Goal: Task Accomplishment & Management: Use online tool/utility

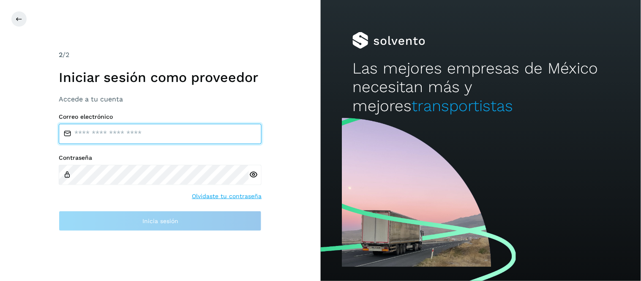
type input "**********"
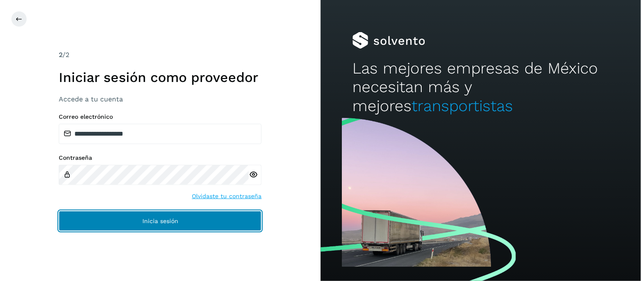
click at [168, 220] on span "Inicia sesión" at bounding box center [160, 221] width 36 height 6
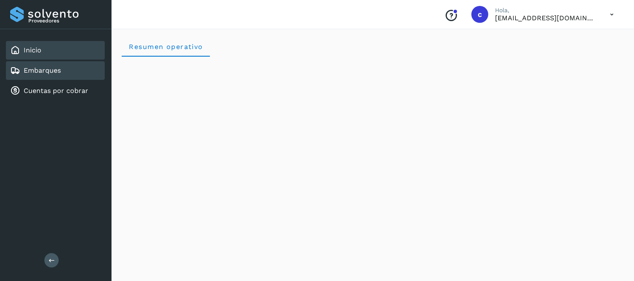
click at [58, 70] on link "Embarques" at bounding box center [42, 70] width 37 height 8
click at [65, 73] on div "Embarques" at bounding box center [55, 70] width 99 height 19
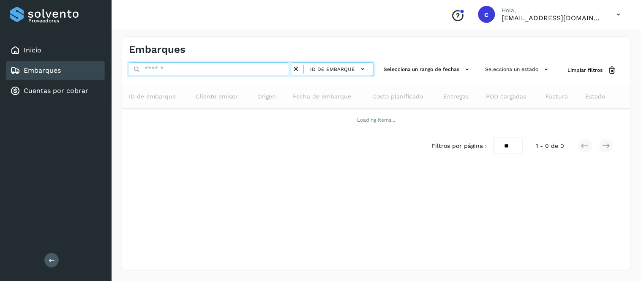
click at [182, 68] on input "text" at bounding box center [210, 70] width 163 height 14
paste input "**********"
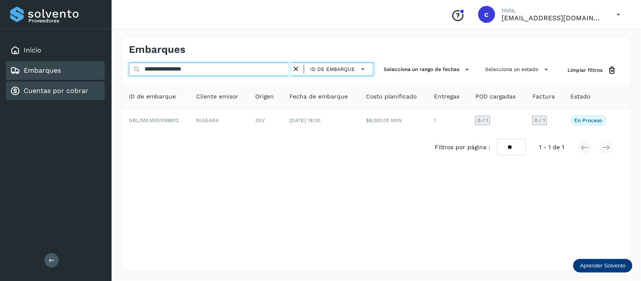
type input "**********"
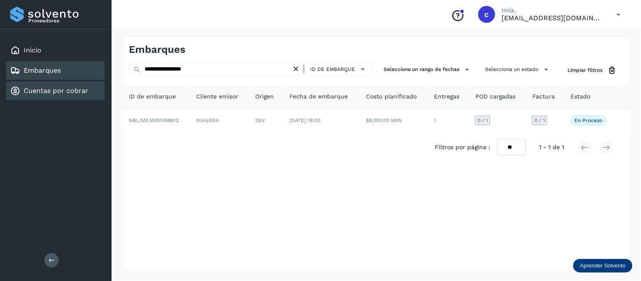
click at [84, 89] on link "Cuentas por cobrar" at bounding box center [56, 91] width 65 height 8
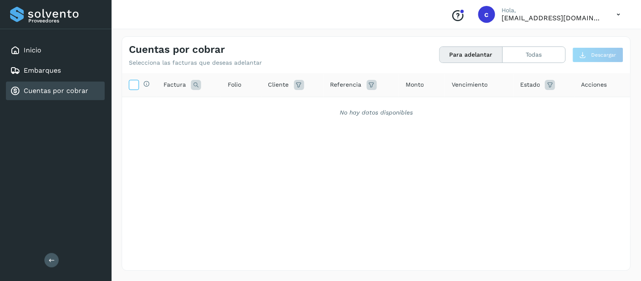
click at [134, 89] on span at bounding box center [133, 86] width 9 height 7
click at [120, 73] on div "Cuentas por cobrar Selecciona las facturas que deseas adelantar Para adelantar …" at bounding box center [376, 153] width 529 height 255
click at [131, 86] on icon at bounding box center [133, 84] width 9 height 9
click at [522, 54] on button "Todas" at bounding box center [534, 55] width 63 height 16
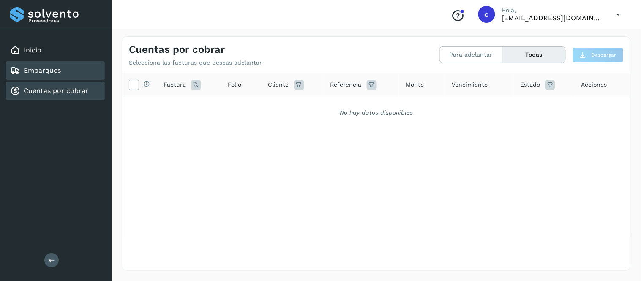
click at [53, 66] on link "Embarques" at bounding box center [42, 70] width 37 height 8
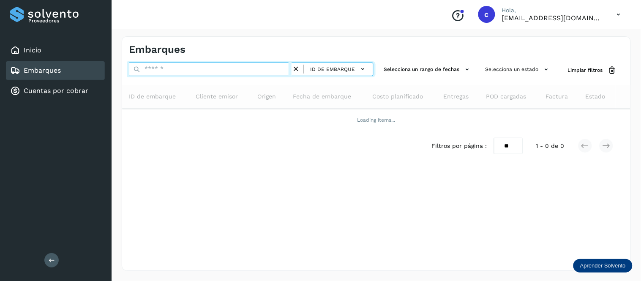
click at [250, 69] on input "text" at bounding box center [210, 70] width 163 height 14
paste input "**********"
type input "**********"
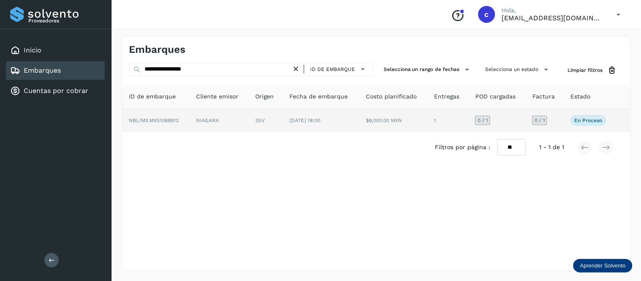
click at [359, 126] on td "[DATE] 18:00" at bounding box center [393, 121] width 68 height 24
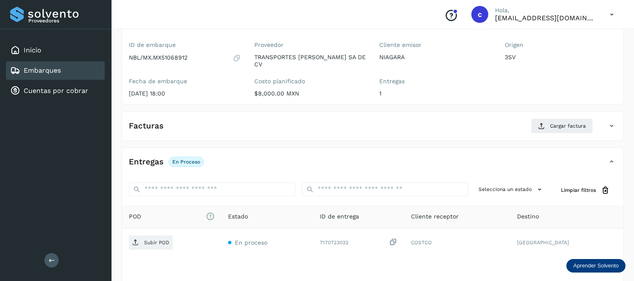
scroll to position [125, 0]
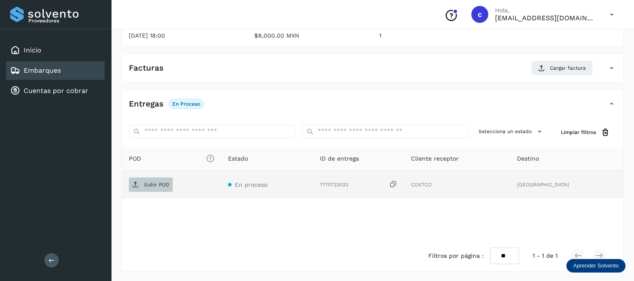
click at [153, 184] on p "Subir POD" at bounding box center [156, 185] width 25 height 6
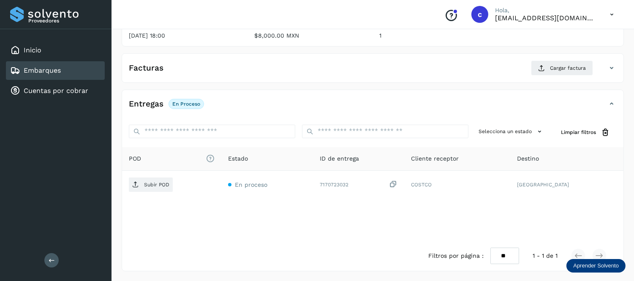
click at [314, 115] on div "Entregas En proceso" at bounding box center [372, 107] width 501 height 21
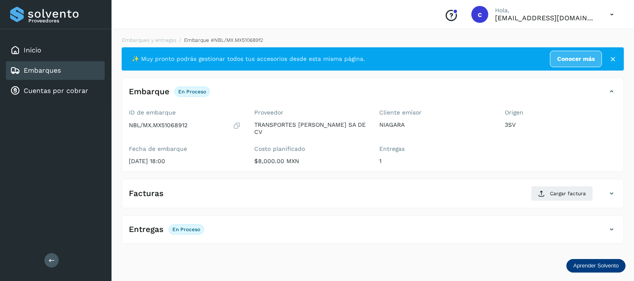
scroll to position [0, 0]
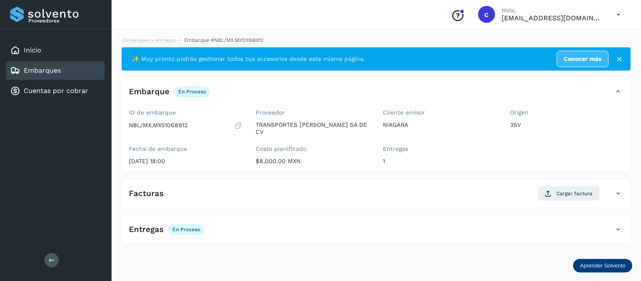
click at [364, 222] on div "Entregas En proceso Selecciona un estado Limpiar filtros POD El tamaño máximo d…" at bounding box center [376, 229] width 509 height 29
click at [289, 232] on div "Entregas En proceso" at bounding box center [367, 229] width 491 height 14
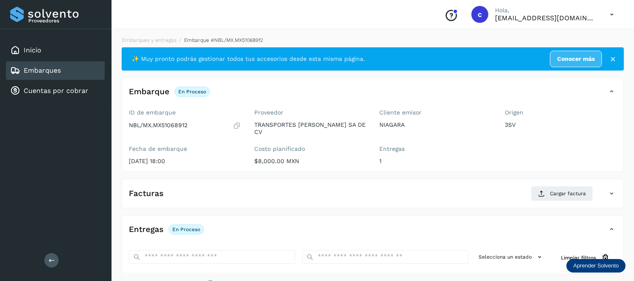
scroll to position [125, 0]
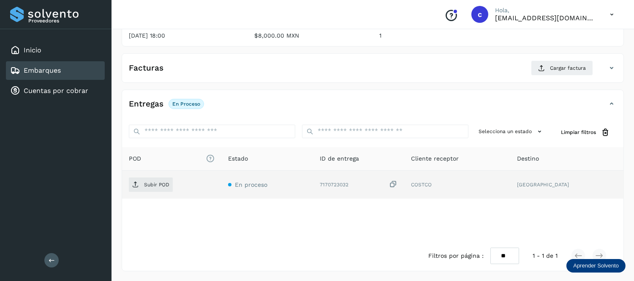
click at [173, 184] on div "Subir POD" at bounding box center [172, 184] width 86 height 14
click at [152, 180] on span "Subir POD" at bounding box center [151, 185] width 44 height 14
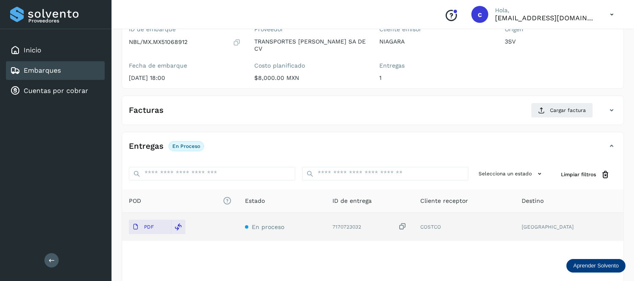
scroll to position [82, 0]
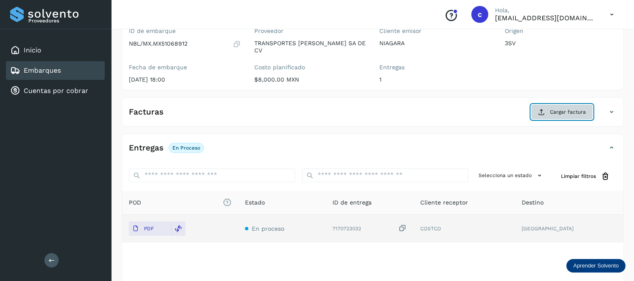
click at [548, 106] on button "Cargar factura" at bounding box center [562, 111] width 62 height 15
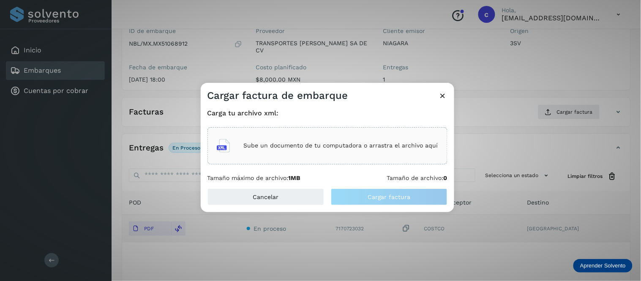
click at [350, 138] on div "Sube un documento de tu computadora o arrastra el archivo aquí" at bounding box center [327, 145] width 221 height 23
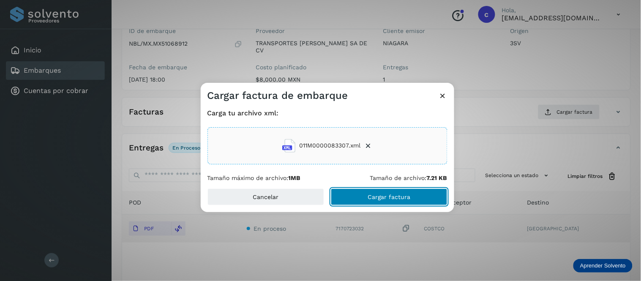
click at [382, 199] on span "Cargar factura" at bounding box center [388, 197] width 43 height 6
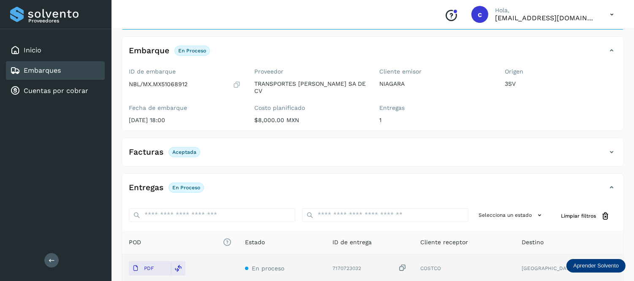
scroll to position [0, 0]
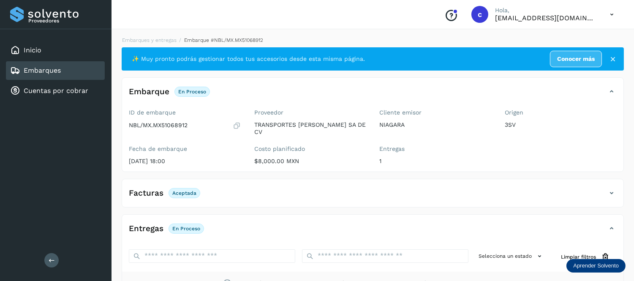
click at [53, 65] on div "Embarques" at bounding box center [35, 70] width 51 height 10
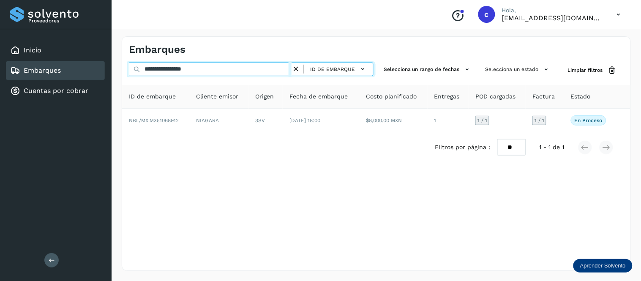
drag, startPoint x: 220, startPoint y: 68, endPoint x: 89, endPoint y: 60, distance: 131.6
click at [89, 60] on div "**********" at bounding box center [320, 140] width 641 height 281
paste input "**********"
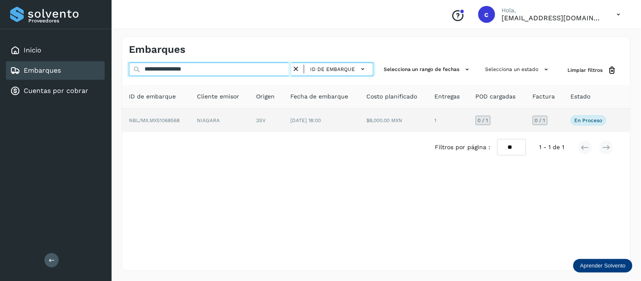
type input "**********"
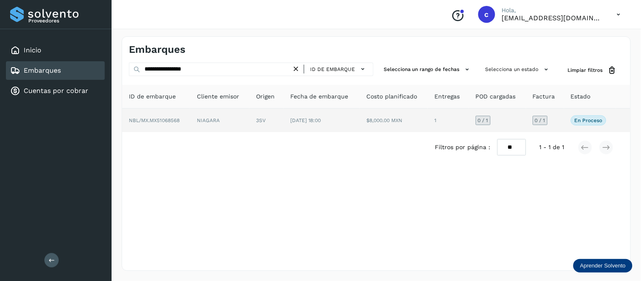
click at [359, 127] on td "[DATE] 18:00" at bounding box center [393, 121] width 68 height 24
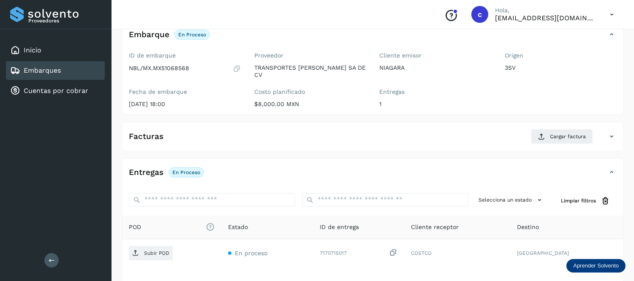
scroll to position [125, 0]
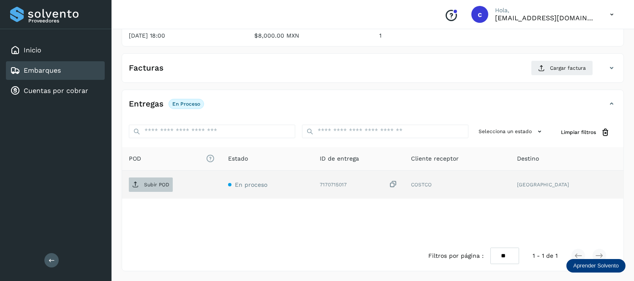
click at [160, 180] on span "Subir POD" at bounding box center [151, 185] width 44 height 14
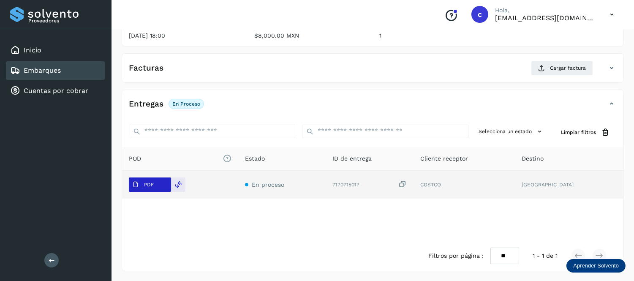
click at [155, 183] on span "PDF" at bounding box center [143, 185] width 28 height 14
click at [177, 183] on icon at bounding box center [179, 185] width 8 height 8
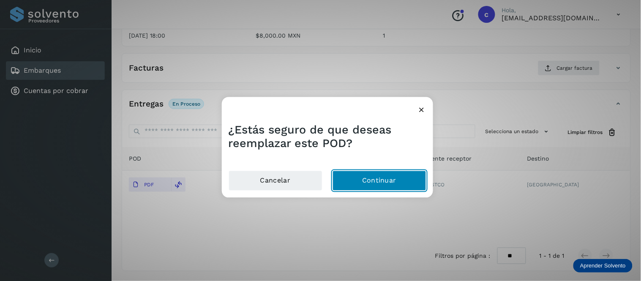
click at [383, 180] on button "Continuar" at bounding box center [379, 181] width 94 height 20
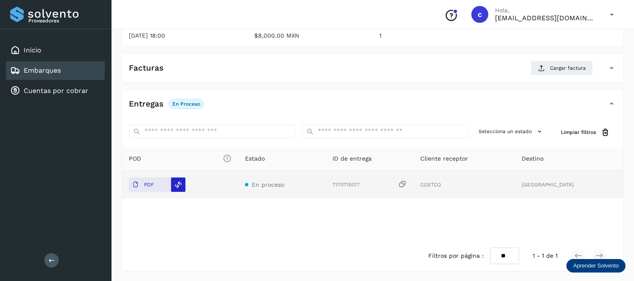
click at [177, 182] on icon at bounding box center [179, 185] width 8 height 8
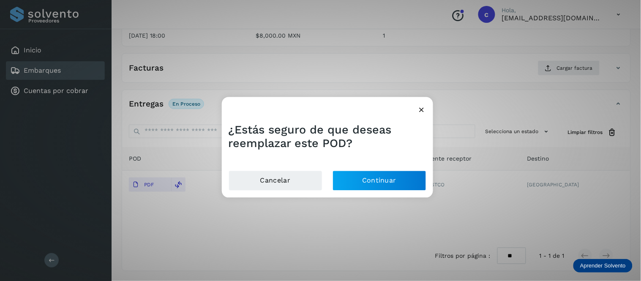
click at [367, 124] on span "¿Estás seguro de que deseas reemplazar este POD?" at bounding box center [309, 136] width 163 height 27
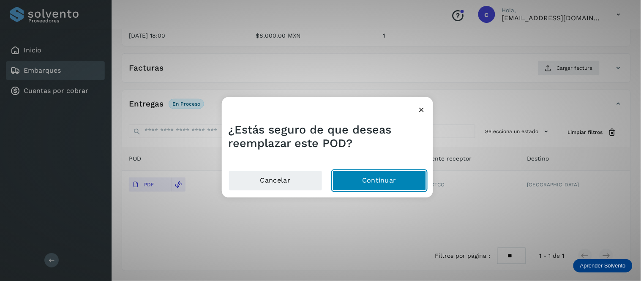
click at [382, 178] on button "Continuar" at bounding box center [379, 181] width 94 height 20
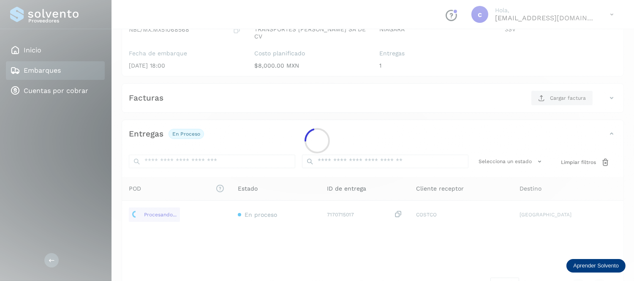
scroll to position [95, 0]
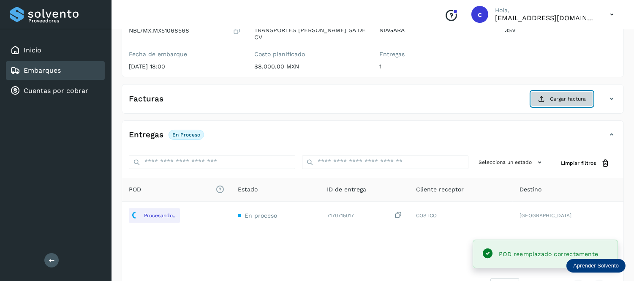
click at [551, 101] on span "Cargar factura" at bounding box center [568, 99] width 36 height 8
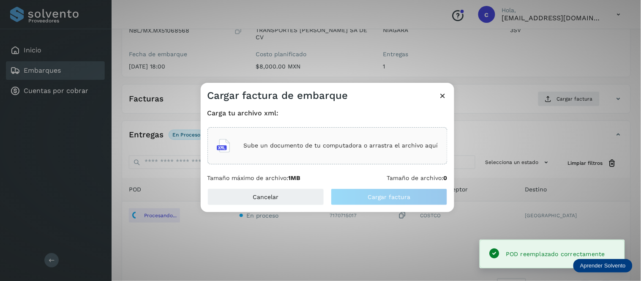
click at [345, 144] on p "Sube un documento de tu computadora o arrastra el archivo aquí" at bounding box center [341, 145] width 194 height 7
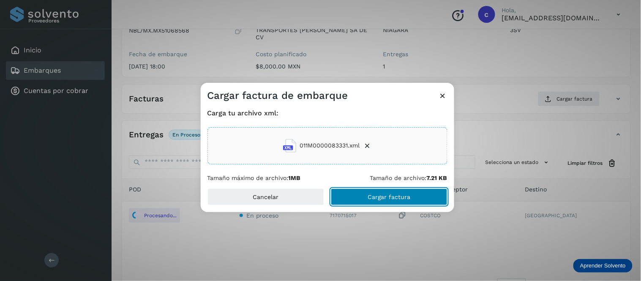
click at [403, 196] on span "Cargar factura" at bounding box center [388, 197] width 43 height 6
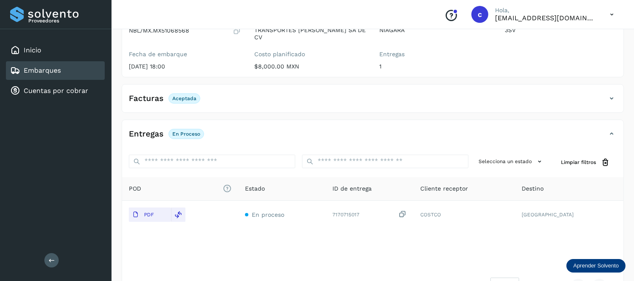
click at [51, 70] on link "Embarques" at bounding box center [42, 70] width 37 height 8
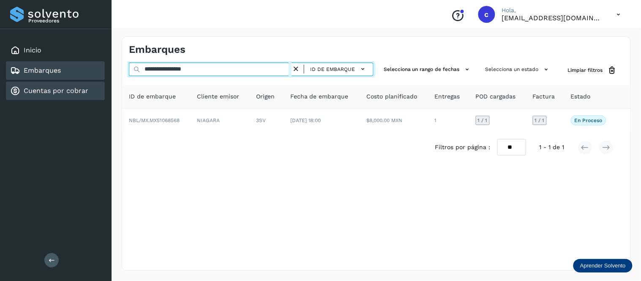
drag, startPoint x: 240, startPoint y: 65, endPoint x: 18, endPoint y: 84, distance: 223.0
click at [18, 84] on div "**********" at bounding box center [320, 140] width 641 height 281
paste input "**********"
type input "**********"
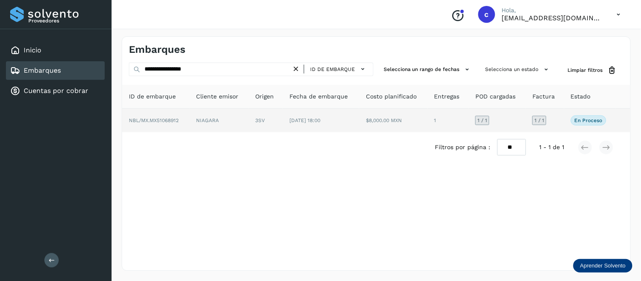
click at [249, 115] on td "NIAGARA" at bounding box center [266, 121] width 34 height 24
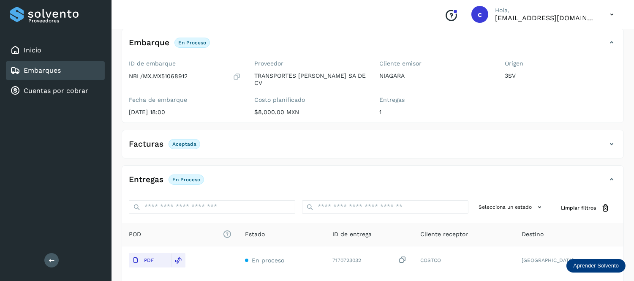
scroll to position [56, 0]
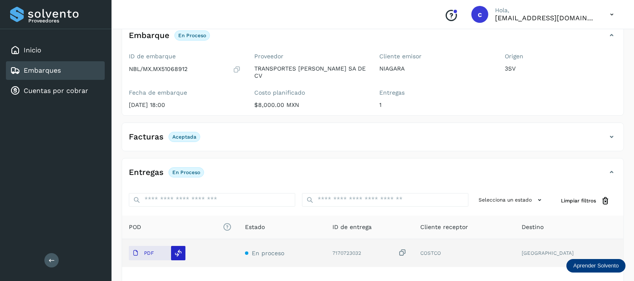
click at [181, 258] on div at bounding box center [178, 253] width 14 height 14
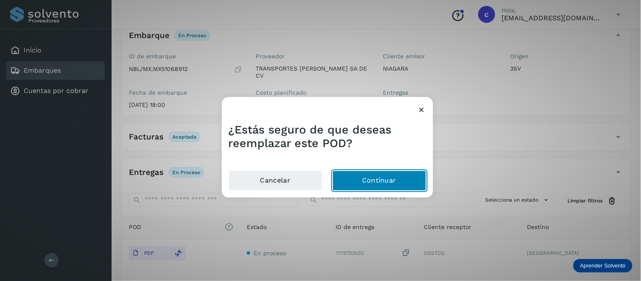
click at [395, 186] on button "Continuar" at bounding box center [379, 181] width 94 height 20
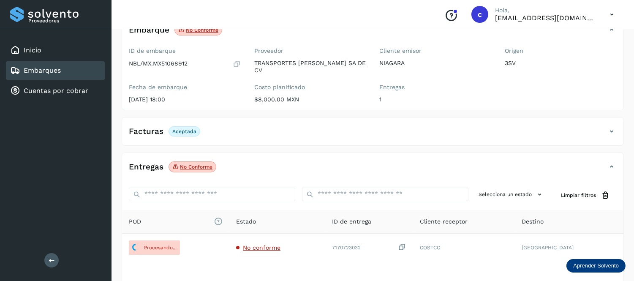
scroll to position [60, 0]
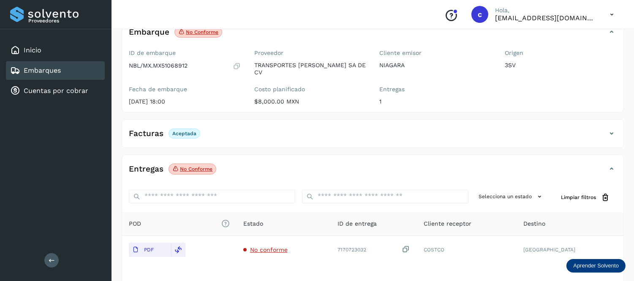
click at [57, 73] on div "Embarques" at bounding box center [35, 70] width 51 height 10
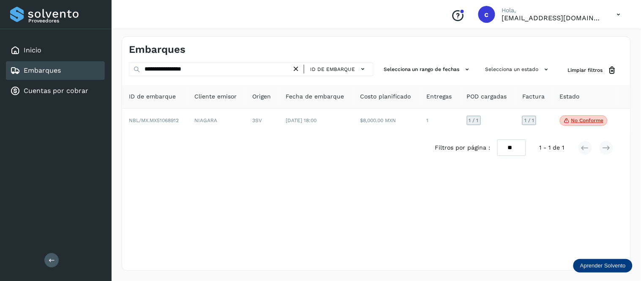
click at [302, 72] on div "ID de embarque" at bounding box center [334, 69] width 69 height 12
click at [298, 71] on icon at bounding box center [295, 69] width 9 height 9
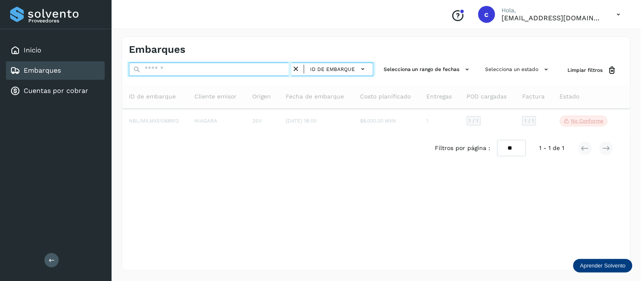
click at [275, 71] on input "text" at bounding box center [210, 70] width 163 height 14
paste input "**********"
type input "**********"
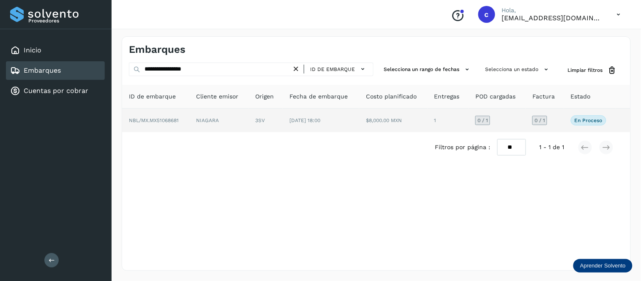
click at [283, 118] on td "3SV" at bounding box center [321, 121] width 76 height 24
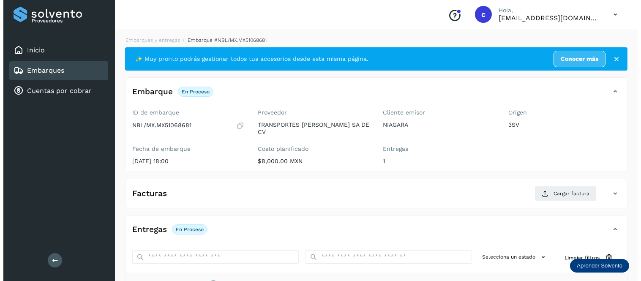
scroll to position [125, 0]
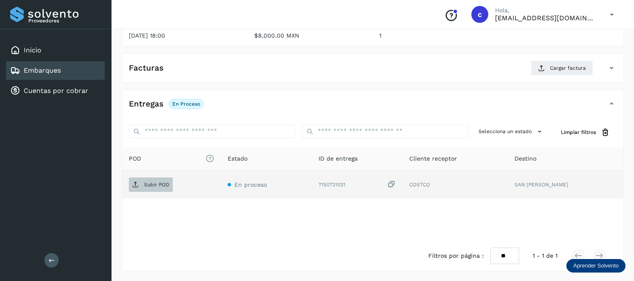
click at [157, 188] on span "Subir POD" at bounding box center [151, 185] width 44 height 14
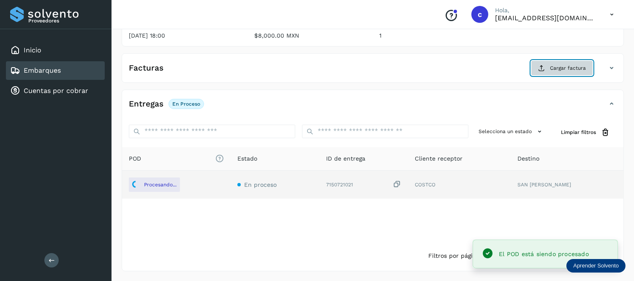
click at [573, 66] on span "Cargar factura" at bounding box center [568, 68] width 36 height 8
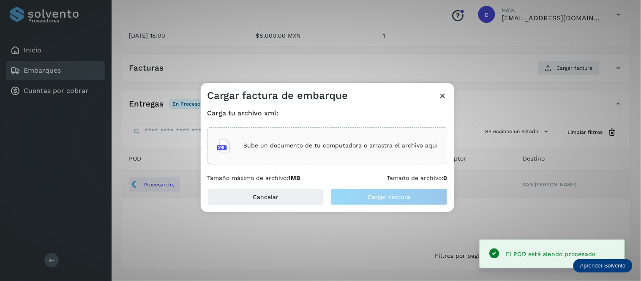
click at [290, 141] on div "Sube un documento de tu computadora o arrastra el archivo aquí" at bounding box center [327, 145] width 221 height 23
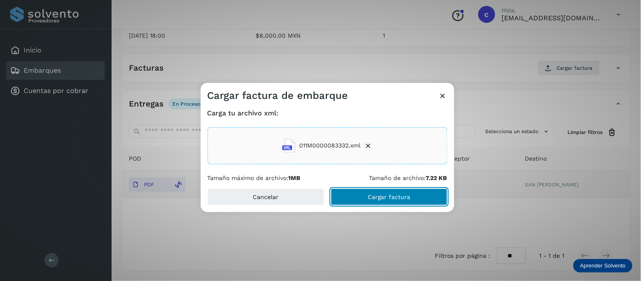
click at [415, 192] on button "Cargar factura" at bounding box center [389, 196] width 117 height 17
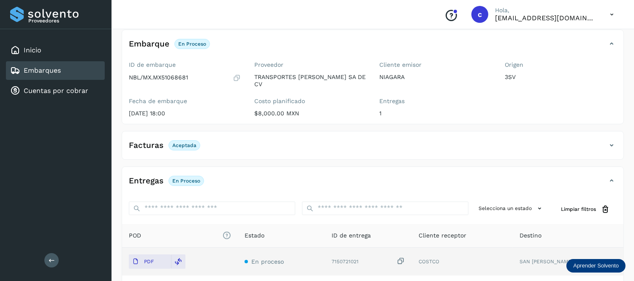
scroll to position [45, 0]
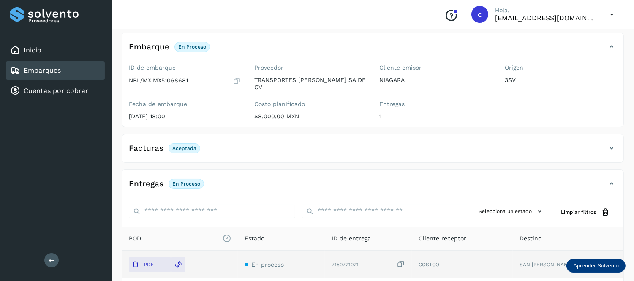
click at [49, 69] on link "Embarques" at bounding box center [42, 70] width 37 height 8
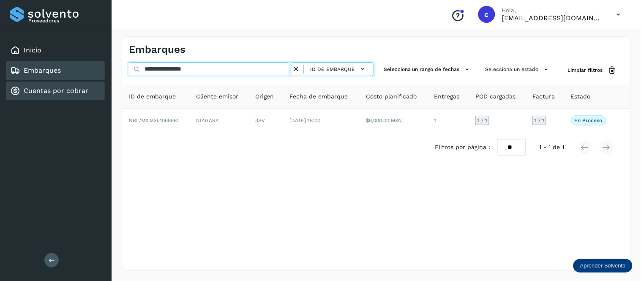
drag, startPoint x: 218, startPoint y: 68, endPoint x: 29, endPoint y: 87, distance: 190.2
click at [29, 87] on div "**********" at bounding box center [320, 140] width 641 height 281
paste input "**********"
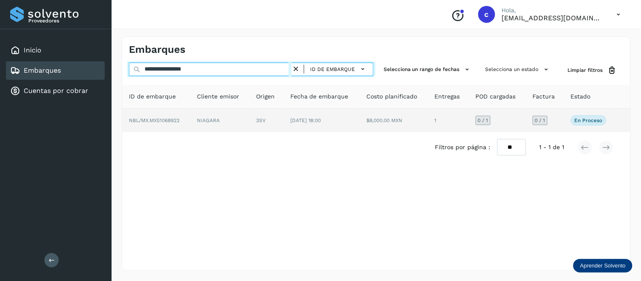
type input "**********"
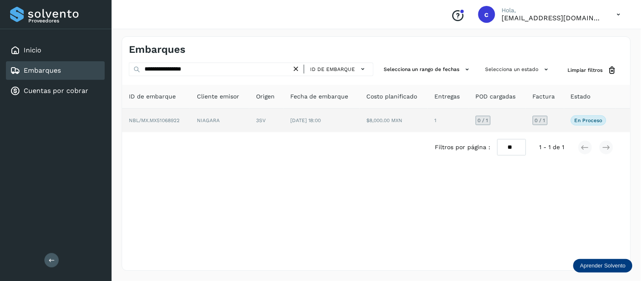
click at [283, 117] on td "3SV" at bounding box center [321, 121] width 76 height 24
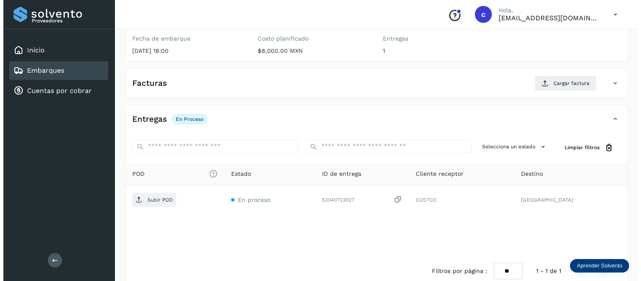
scroll to position [125, 0]
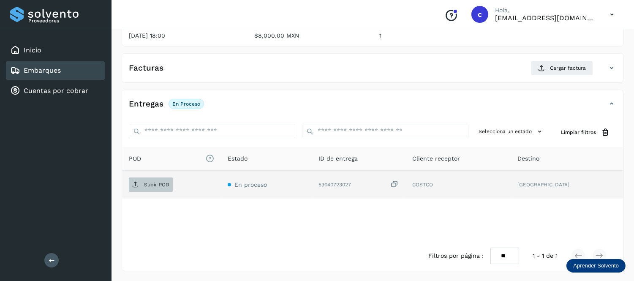
click at [157, 189] on span "Subir POD" at bounding box center [151, 185] width 44 height 14
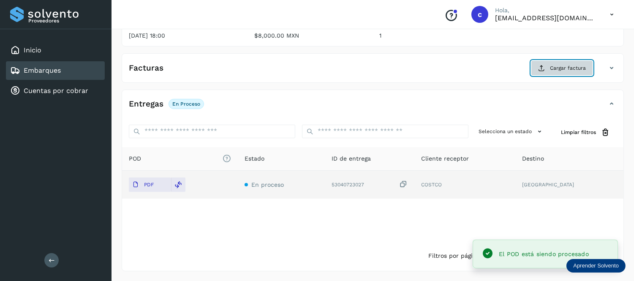
click at [561, 65] on span "Cargar factura" at bounding box center [568, 68] width 36 height 8
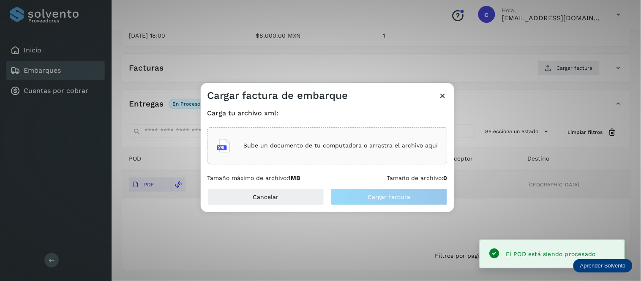
click at [332, 146] on p "Sube un documento de tu computadora o arrastra el archivo aquí" at bounding box center [341, 145] width 194 height 7
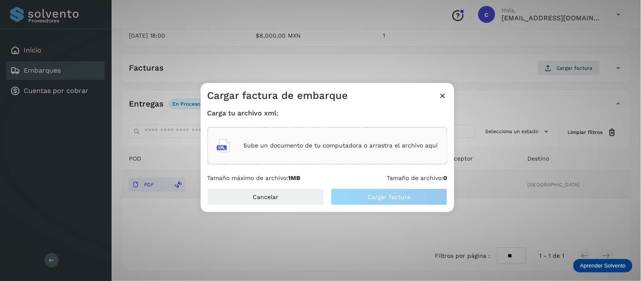
click at [361, 144] on p "Sube un documento de tu computadora o arrastra el archivo aquí" at bounding box center [341, 145] width 194 height 7
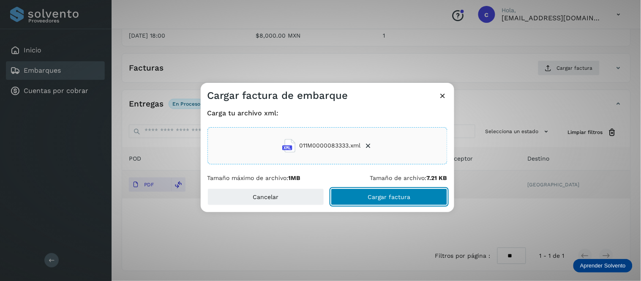
click at [375, 191] on button "Cargar factura" at bounding box center [389, 196] width 117 height 17
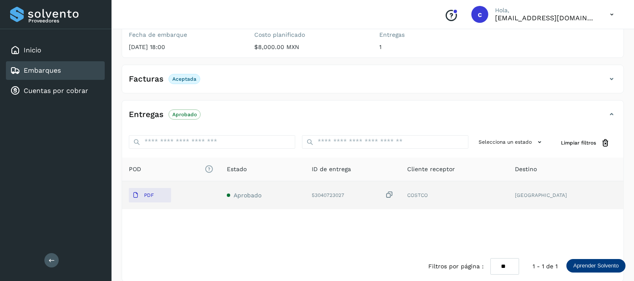
scroll to position [0, 0]
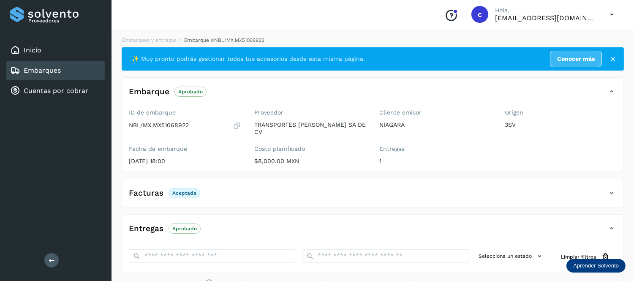
click at [57, 70] on link "Embarques" at bounding box center [42, 70] width 37 height 8
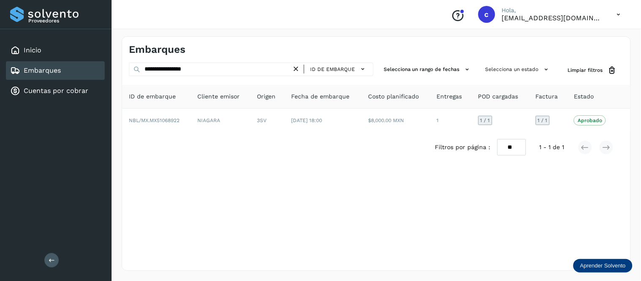
click at [295, 65] on icon at bounding box center [295, 69] width 9 height 9
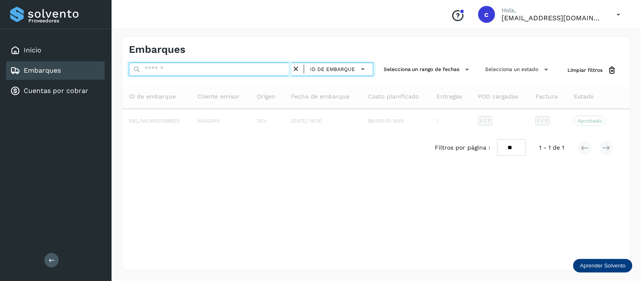
click at [221, 70] on input "text" at bounding box center [210, 70] width 163 height 14
paste input "**********"
type input "**********"
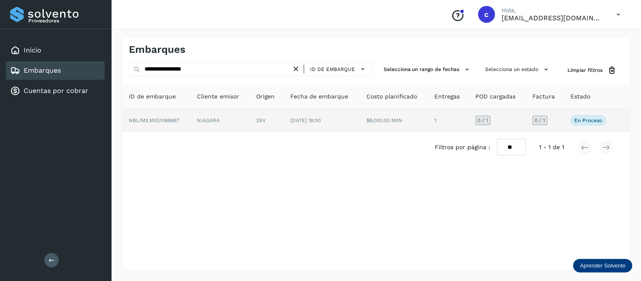
click at [359, 110] on td "[DATE] 18:00" at bounding box center [393, 121] width 68 height 24
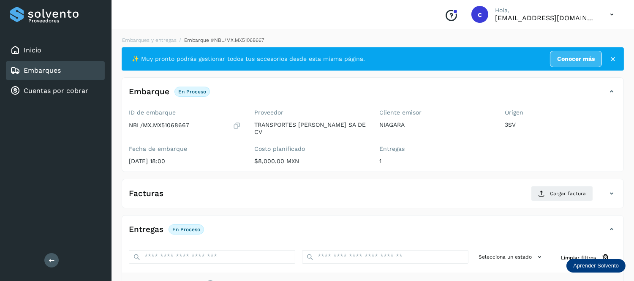
scroll to position [125, 0]
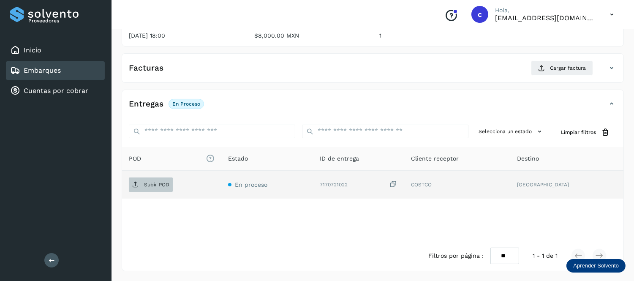
click at [142, 185] on span "Subir POD" at bounding box center [151, 185] width 44 height 14
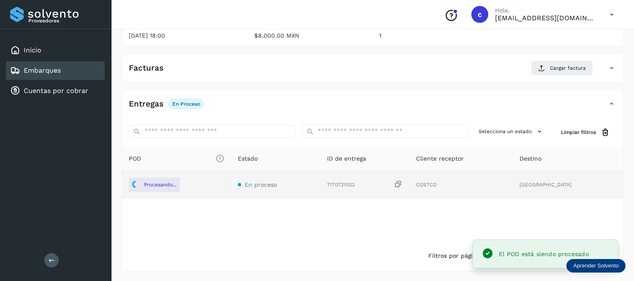
scroll to position [95, 0]
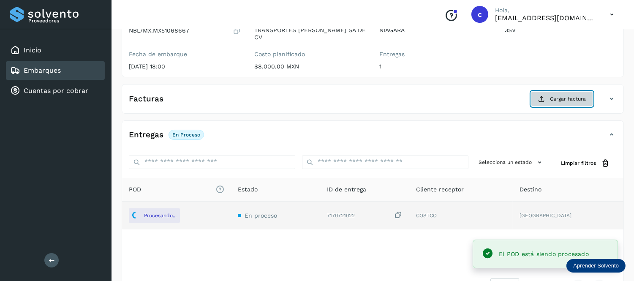
click at [567, 96] on span "Cargar factura" at bounding box center [568, 99] width 36 height 8
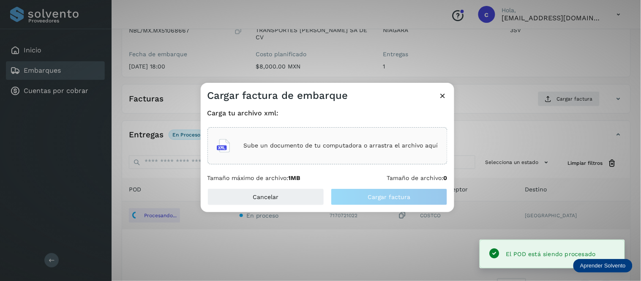
click at [265, 144] on p "Sube un documento de tu computadora o arrastra el archivo aquí" at bounding box center [341, 145] width 194 height 7
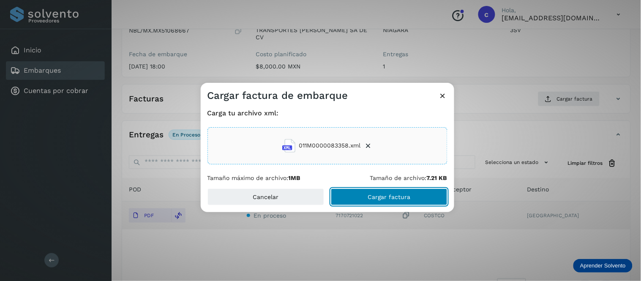
click at [398, 191] on button "Cargar factura" at bounding box center [389, 196] width 117 height 17
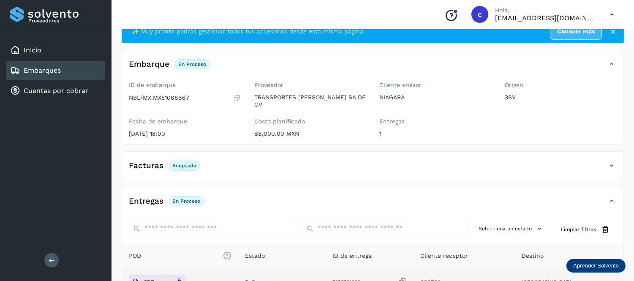
scroll to position [26, 0]
